Goal: Register for event/course

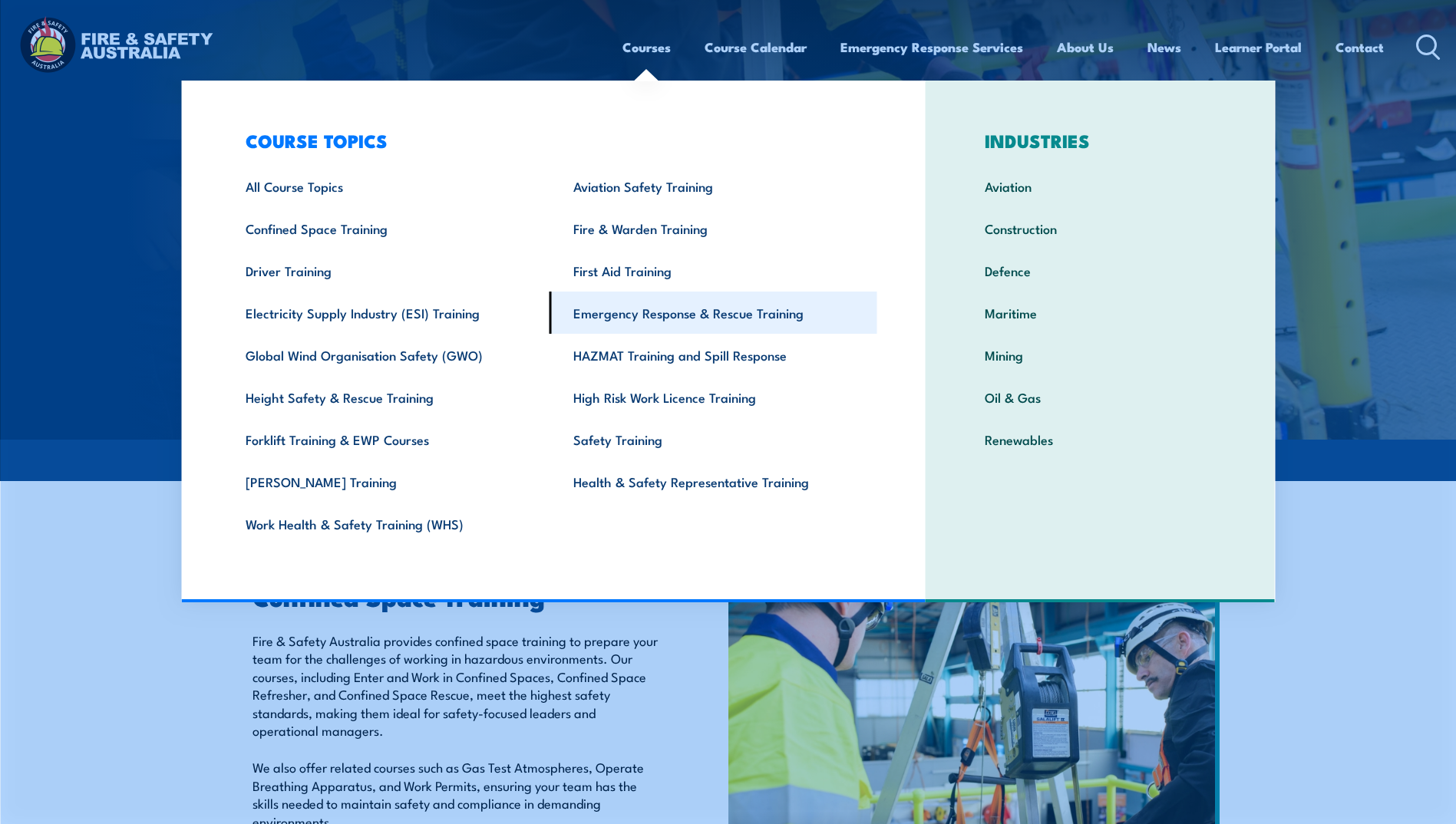
click at [678, 316] on link "Emergency Response & Rescue Training" at bounding box center [712, 313] width 327 height 43
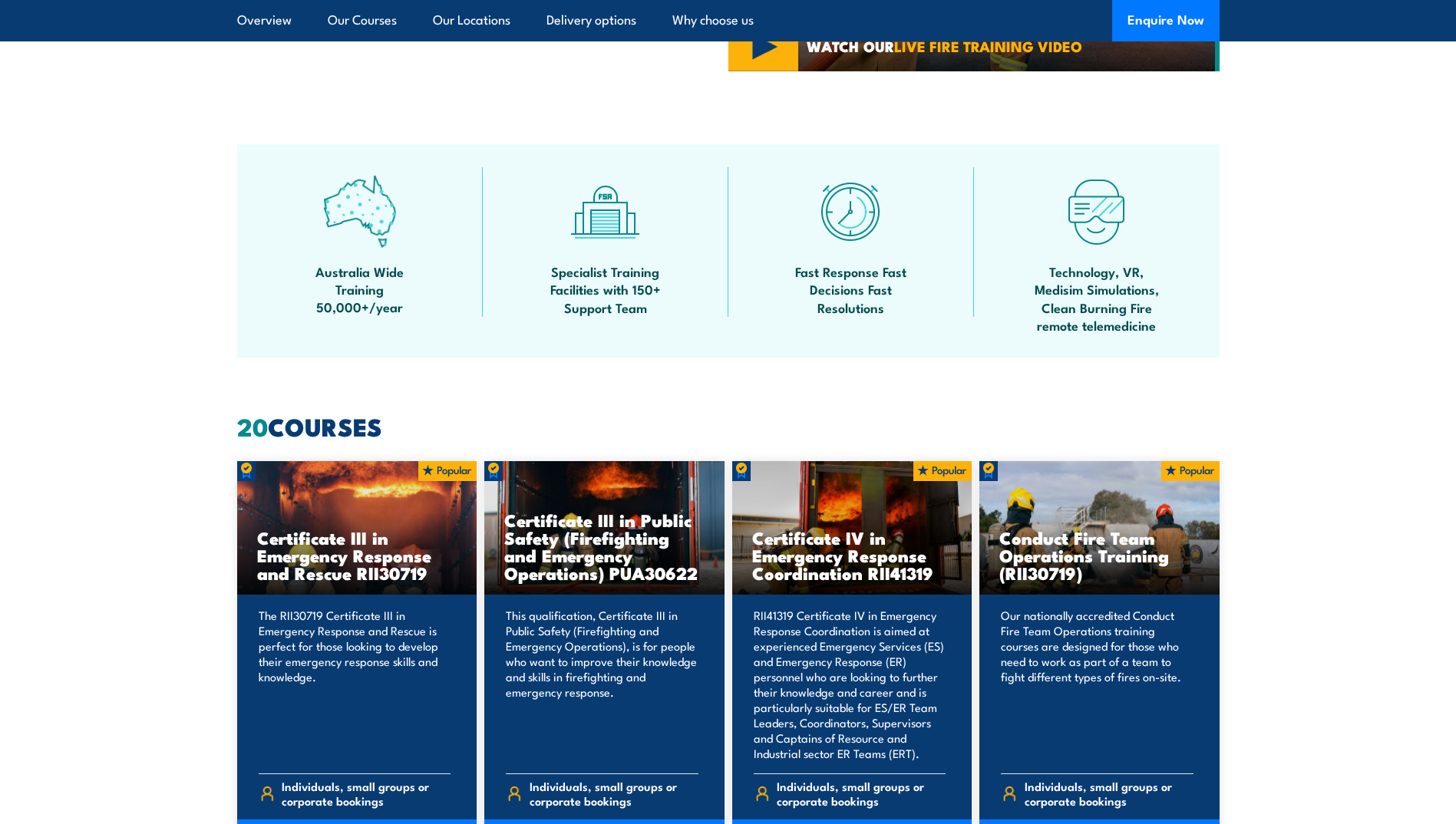
scroll to position [921, 0]
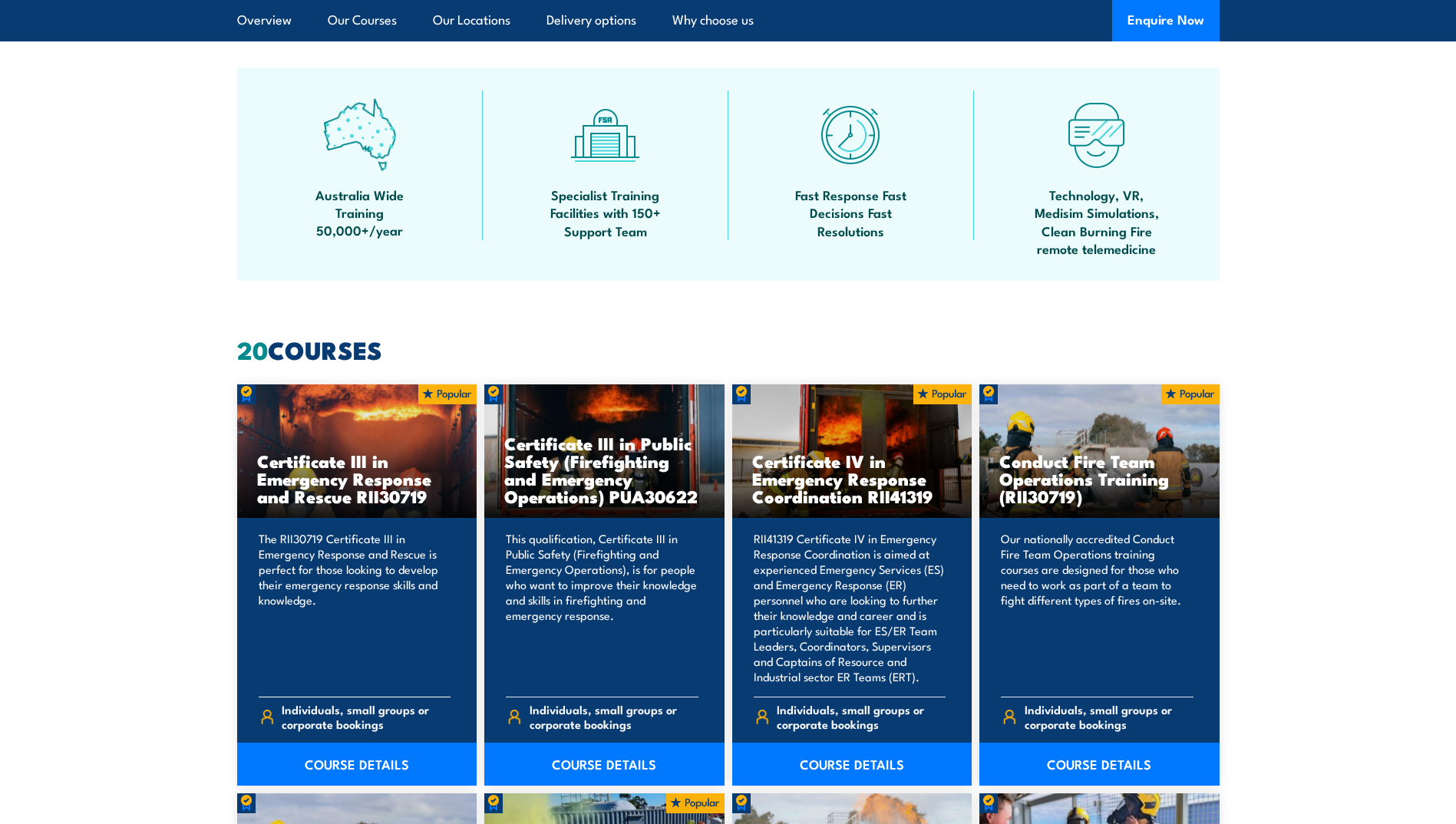
click at [353, 489] on h3 "Certificate III in Emergency Response and Rescue RII30719" at bounding box center [358, 478] width 201 height 53
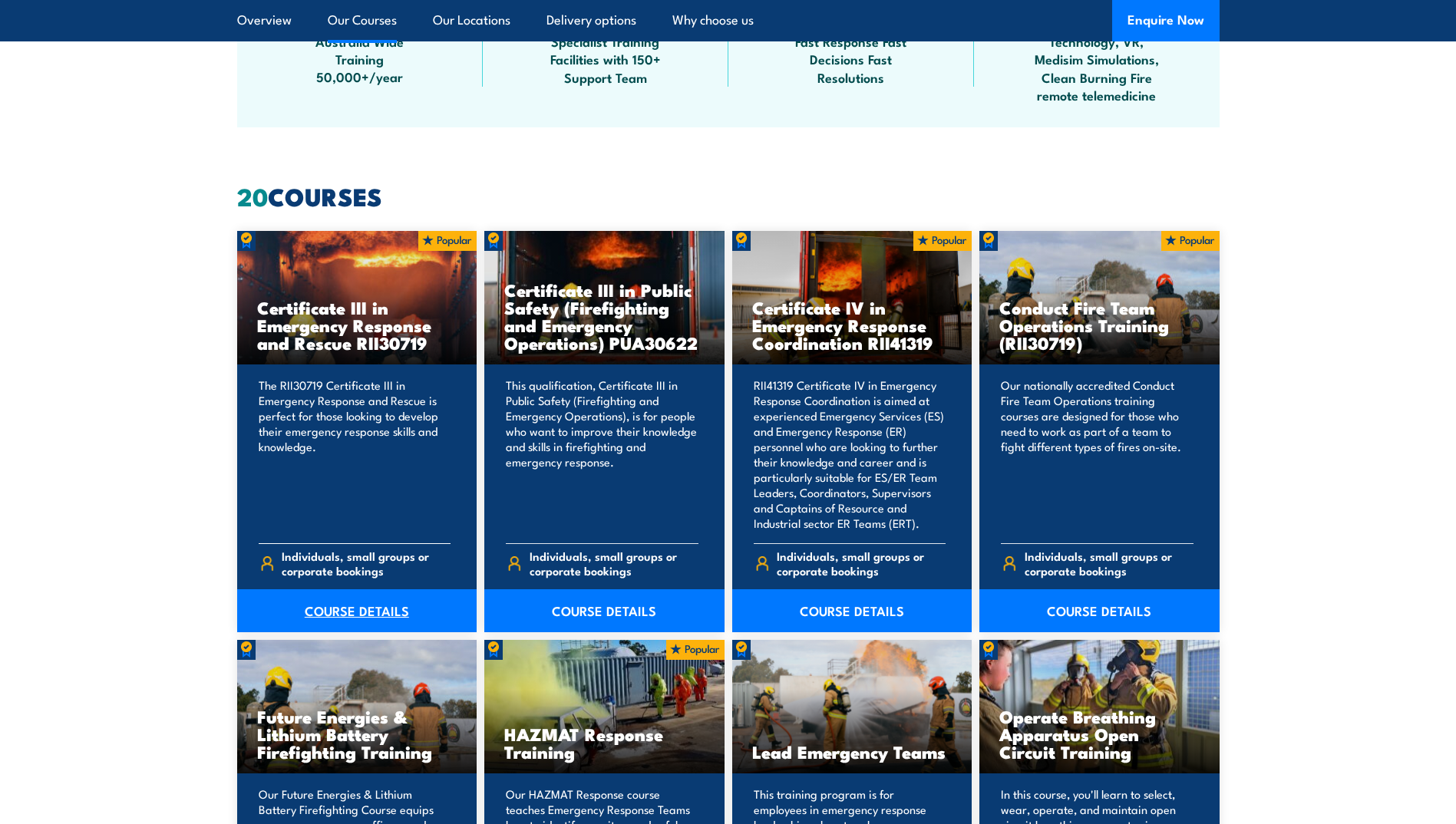
click at [355, 602] on link "COURSE DETAILS" at bounding box center [357, 610] width 240 height 43
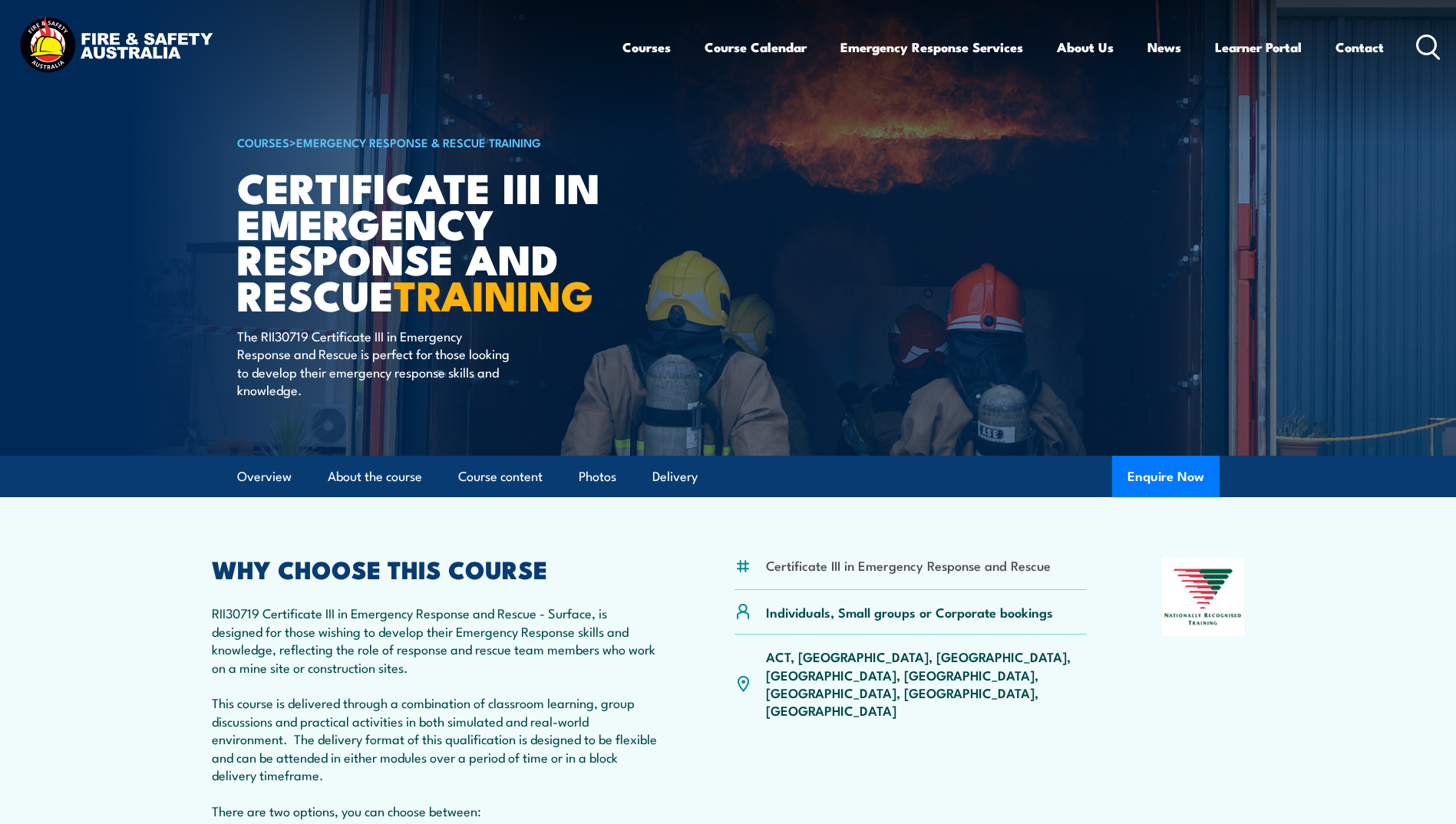
click at [143, 584] on section "Certificate III in Emergency Response and Rescue Individuals, Small groups or C…" at bounding box center [728, 713] width 1456 height 434
click at [1302, 663] on section "Certificate III in Emergency Response and Rescue Individuals, Small groups or C…" at bounding box center [728, 713] width 1456 height 434
